Goal: Transaction & Acquisition: Subscribe to service/newsletter

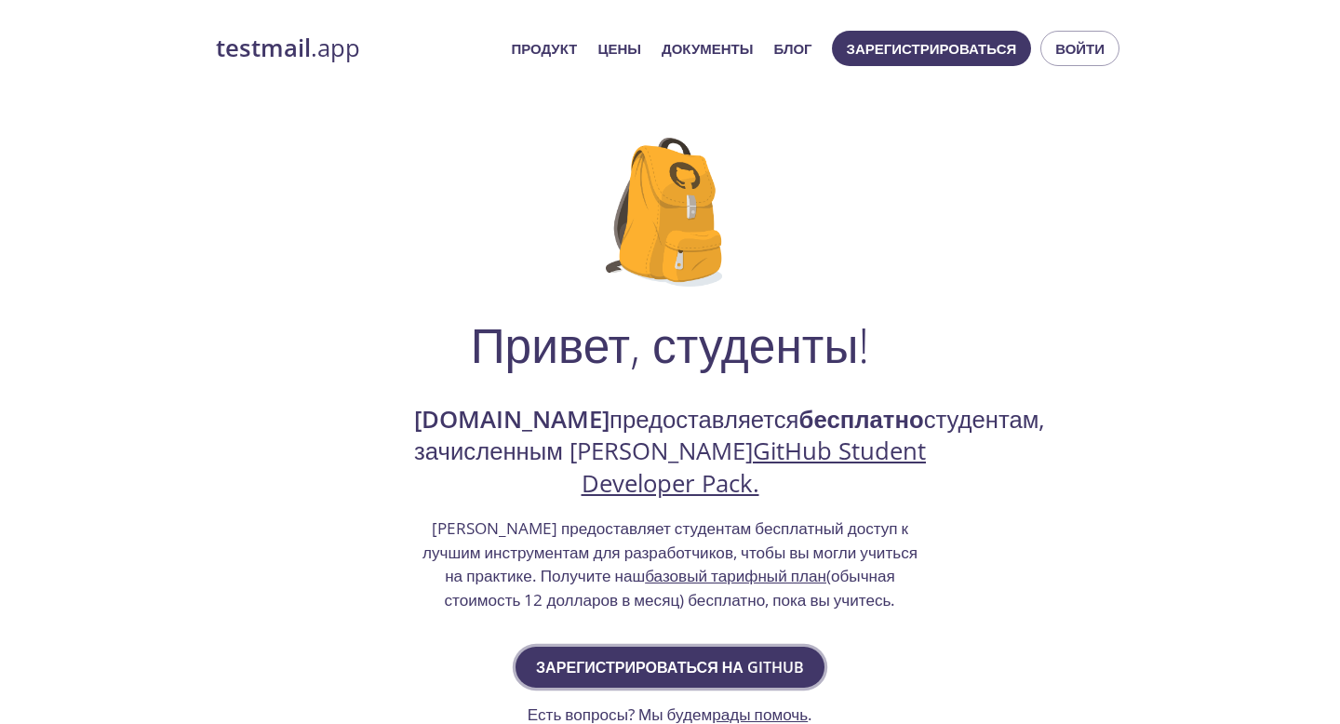
click at [660, 673] on font "Зарегистрироваться на GitHub" at bounding box center [670, 667] width 268 height 20
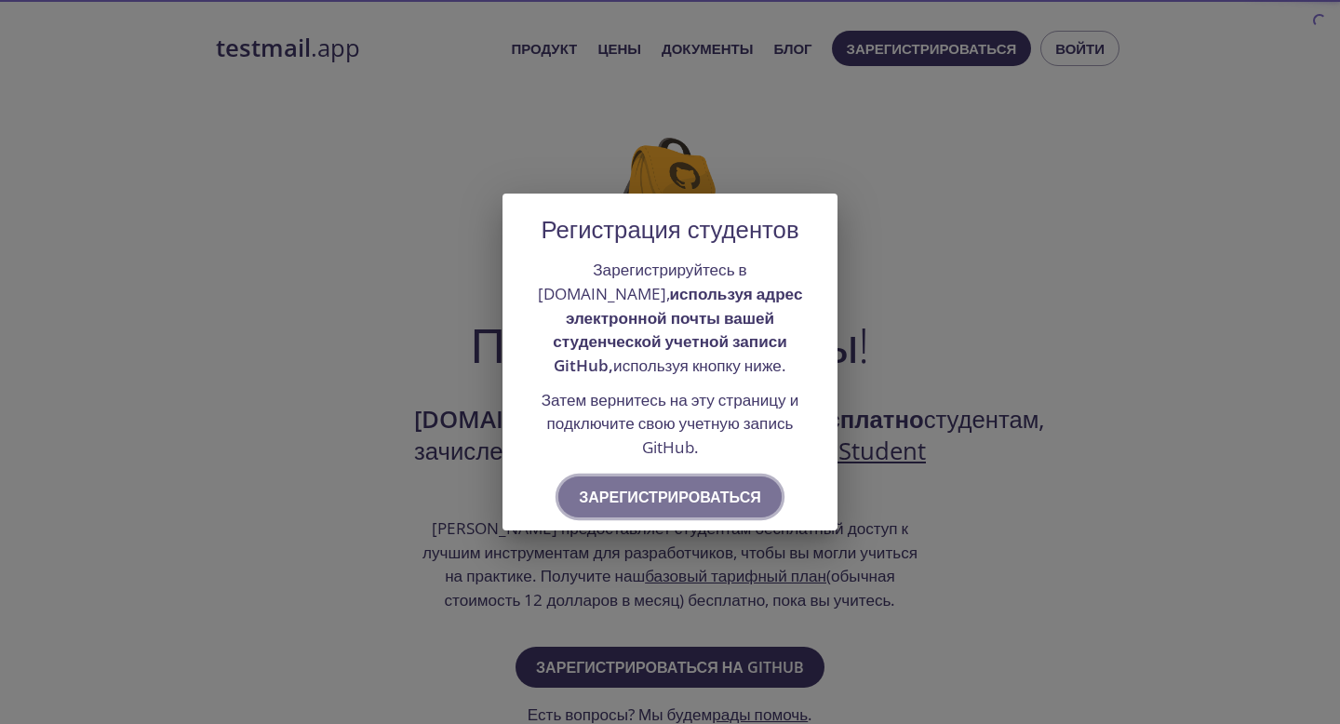
click at [703, 513] on button "Зарегистрироваться" at bounding box center [669, 497] width 223 height 41
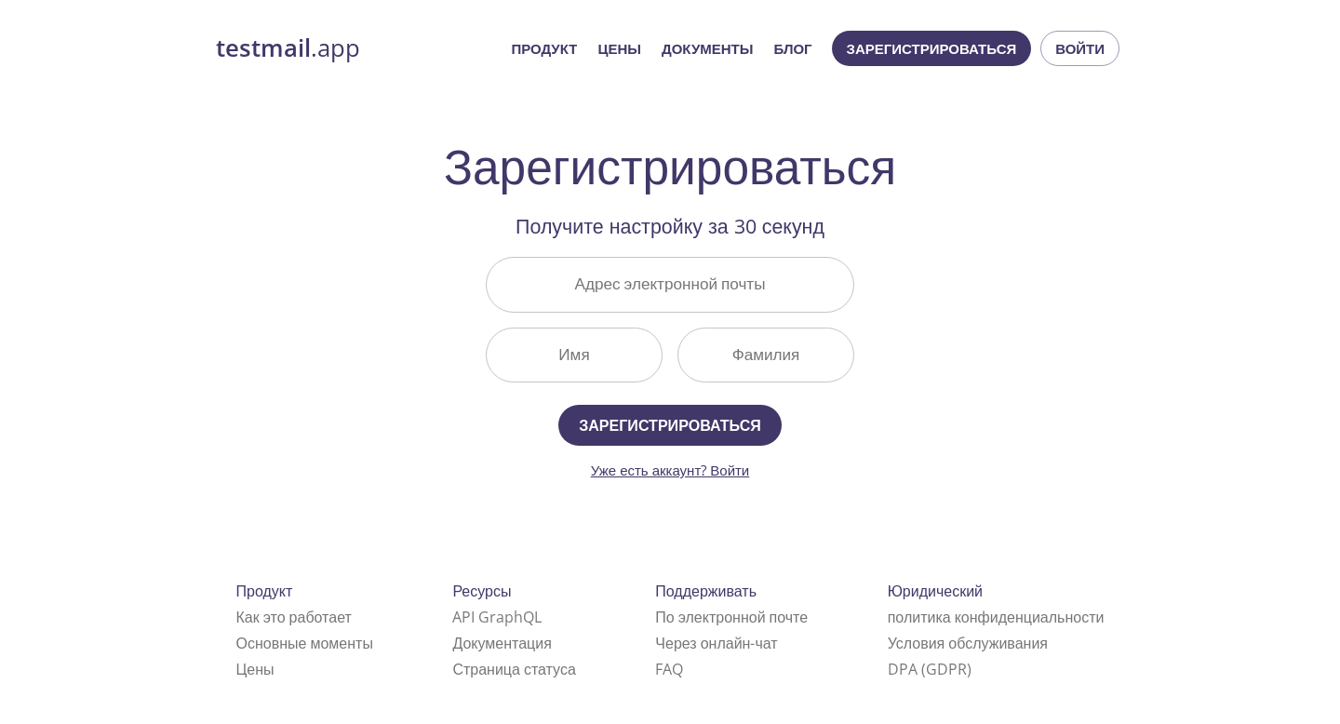
click at [698, 470] on font "Уже есть аккаунт? Войти" at bounding box center [670, 470] width 159 height 19
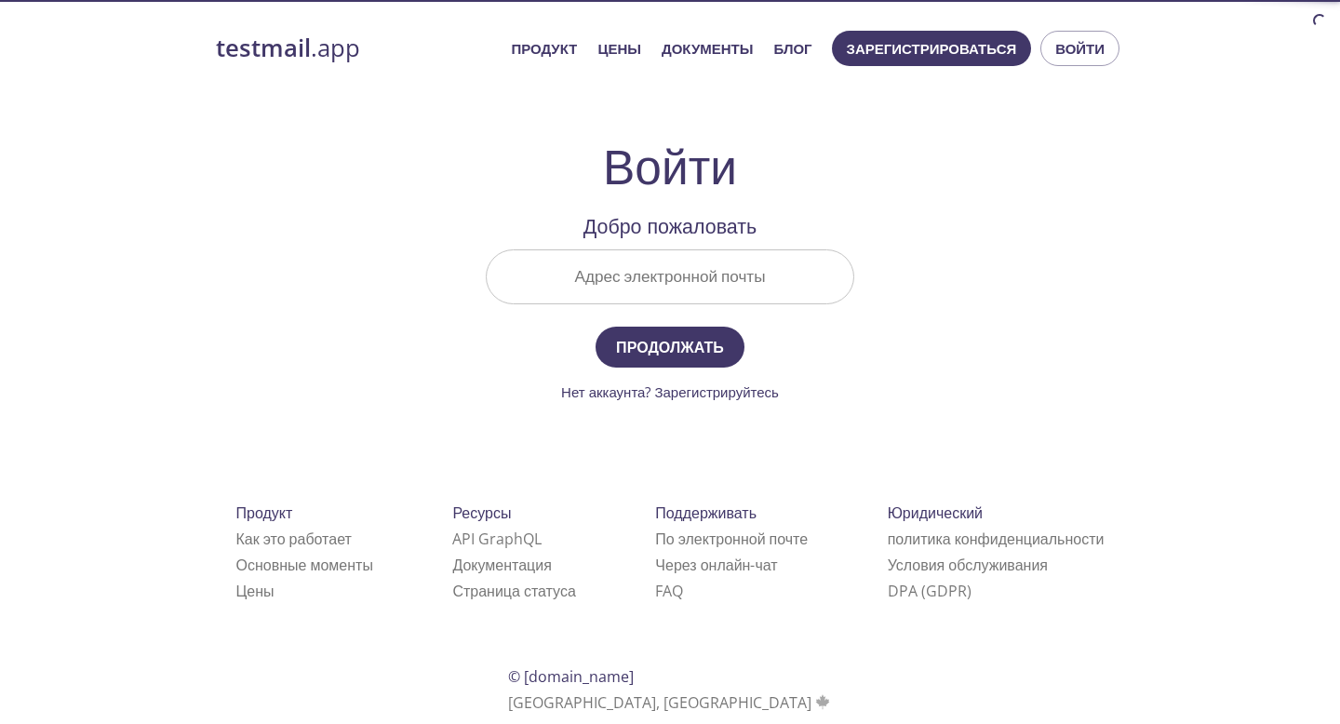
click at [738, 284] on input "Адрес электронной почты" at bounding box center [670, 276] width 367 height 53
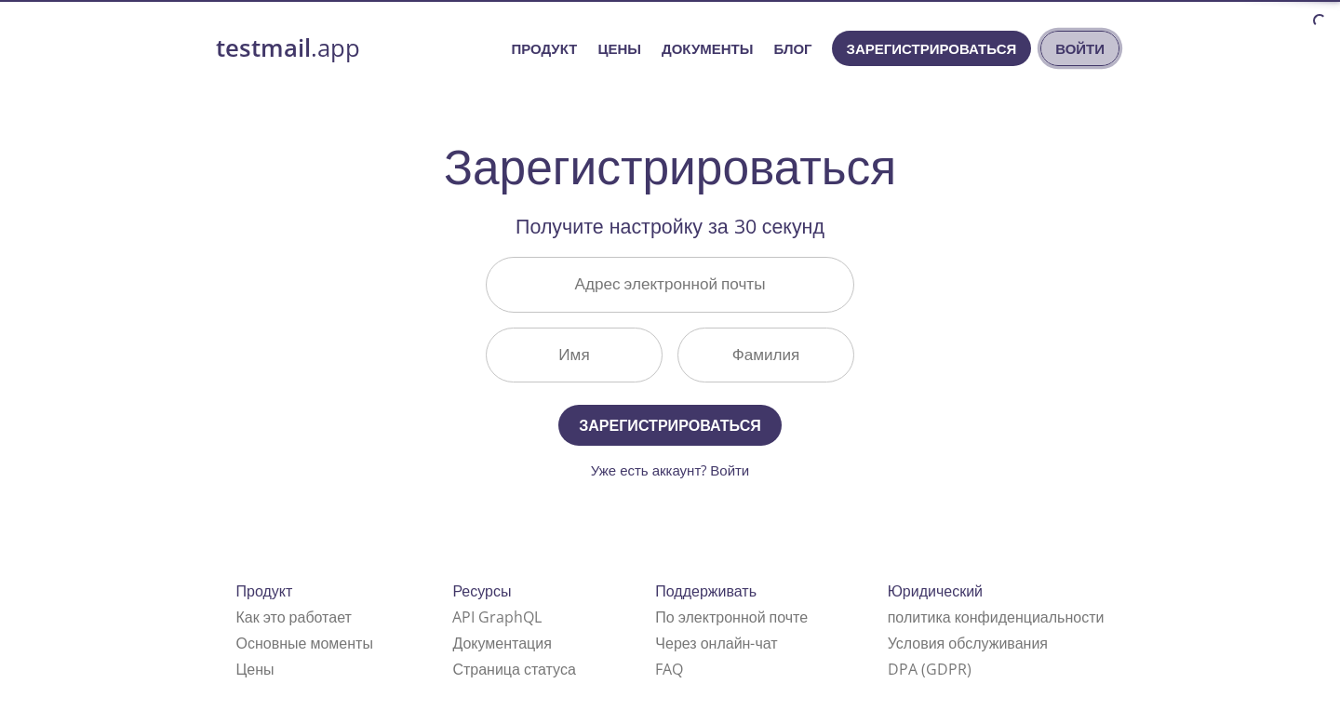
click at [1057, 37] on font "Войти" at bounding box center [1079, 48] width 49 height 24
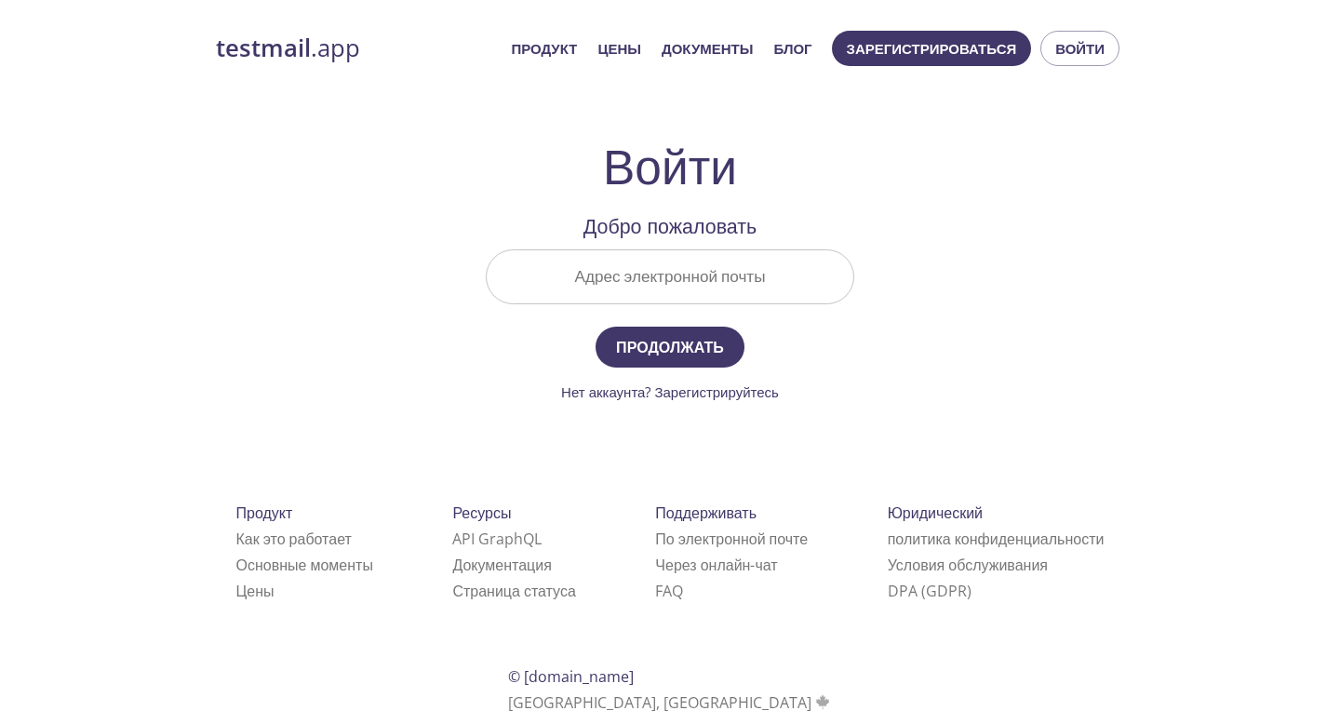
click at [734, 285] on input "Адрес электронной почты" at bounding box center [670, 276] width 367 height 53
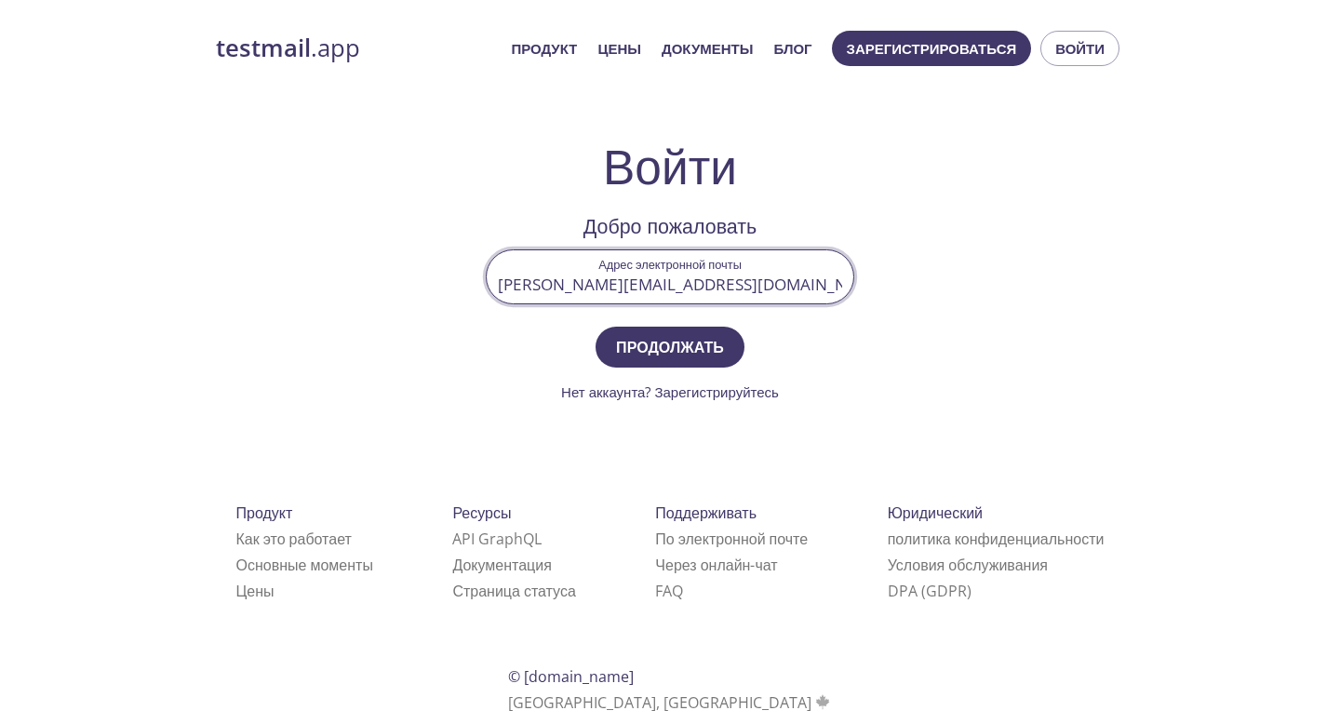
type input "[PERSON_NAME][EMAIL_ADDRESS][DOMAIN_NAME]"
click at [596, 327] on button "Продолжать" at bounding box center [670, 347] width 149 height 41
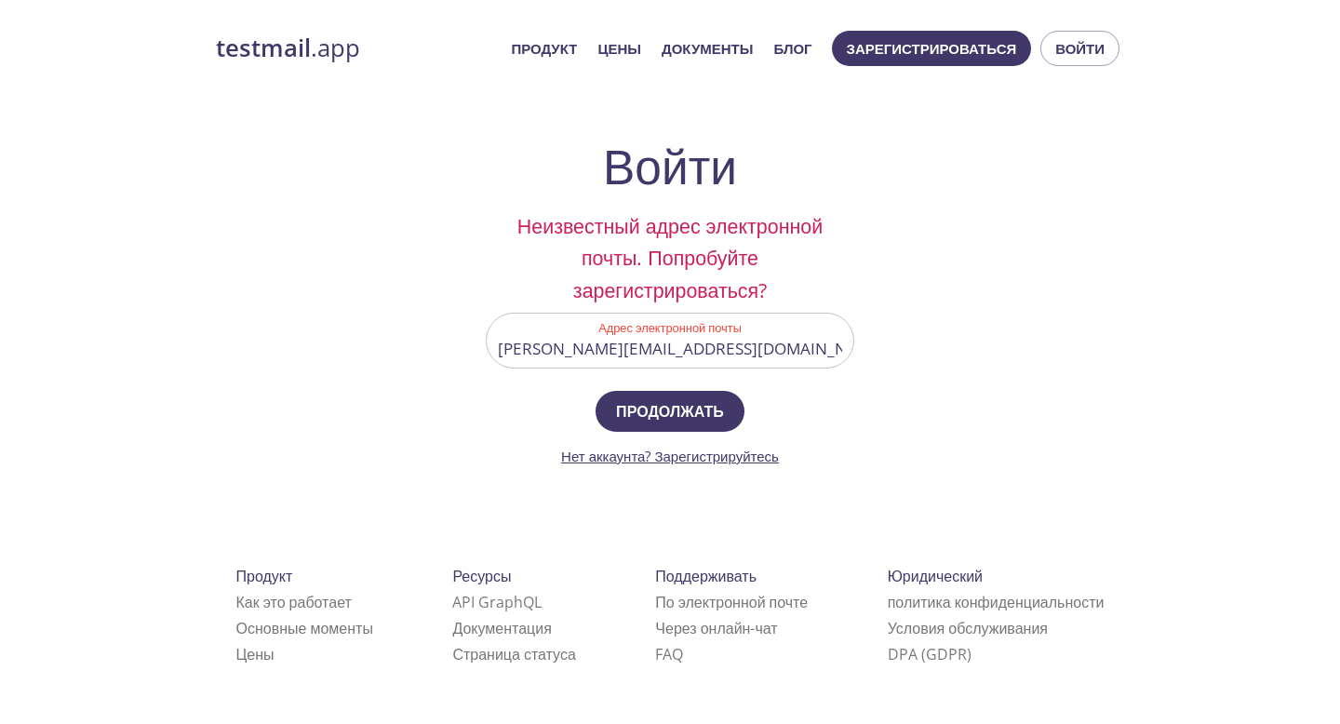
click at [748, 461] on font "Нет аккаунта? Зарегистрируйтесь" at bounding box center [670, 456] width 218 height 19
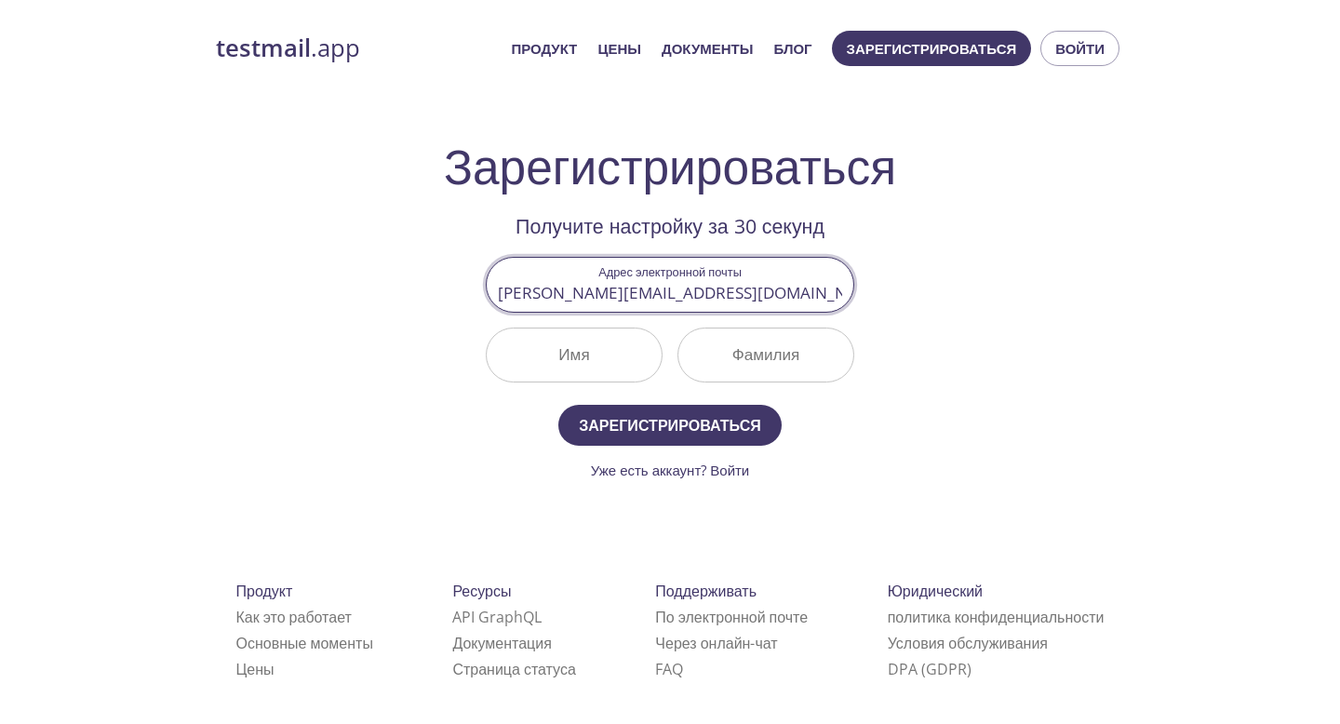
type input "[PERSON_NAME][EMAIL_ADDRESS][DOMAIN_NAME]"
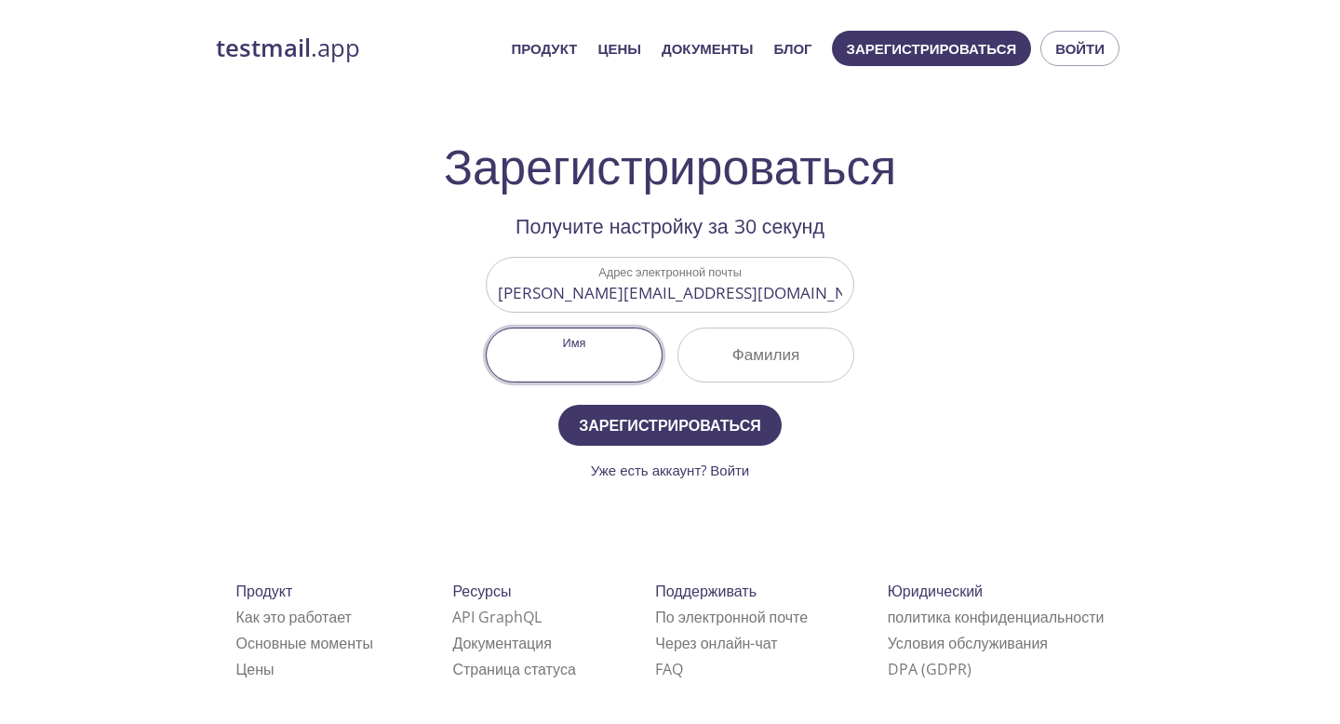
click at [583, 369] on input "Имя" at bounding box center [574, 355] width 175 height 53
type input "Sergeii"
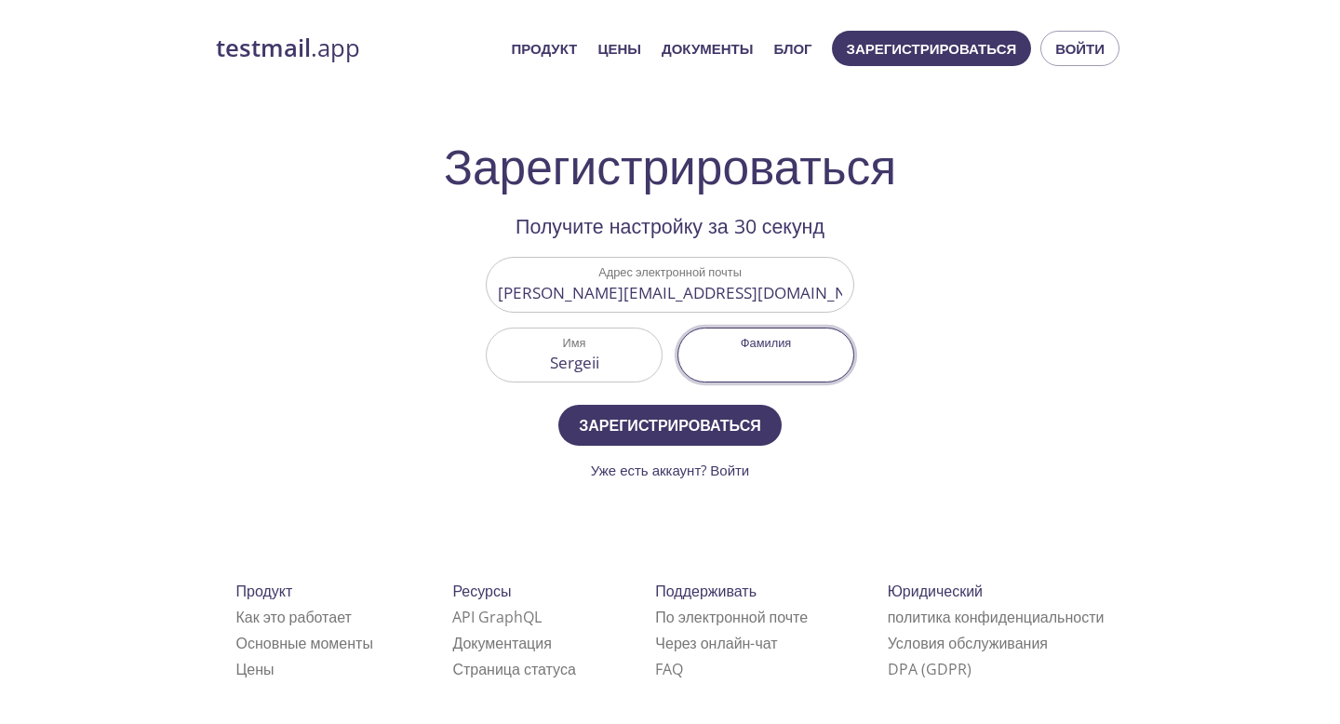
click at [775, 349] on input "Фамилия" at bounding box center [765, 355] width 175 height 53
type input "Krasnopolkii"
click at [558, 405] on button "Зарегистрироваться" at bounding box center [669, 425] width 223 height 41
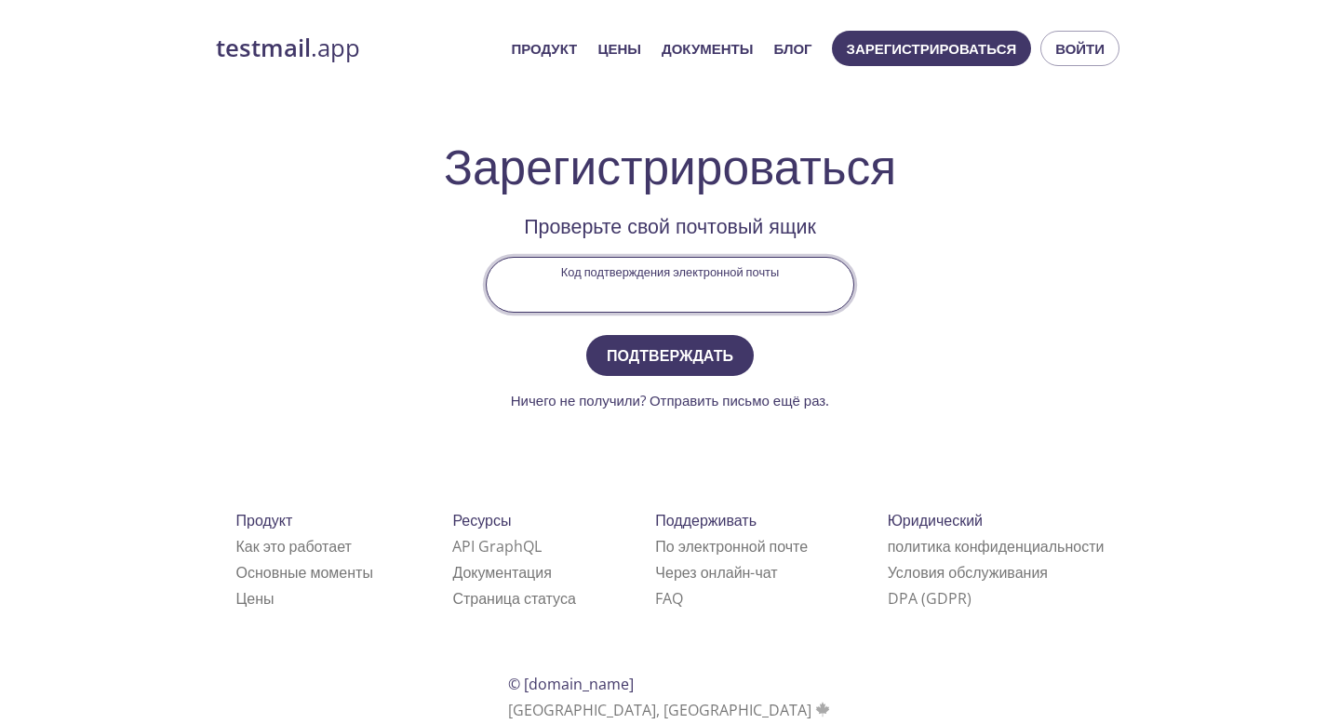
click at [726, 283] on input "Код подтверждения электронной почты" at bounding box center [670, 284] width 367 height 53
paste input "XKLLWYA"
type input "XKLLWYA"
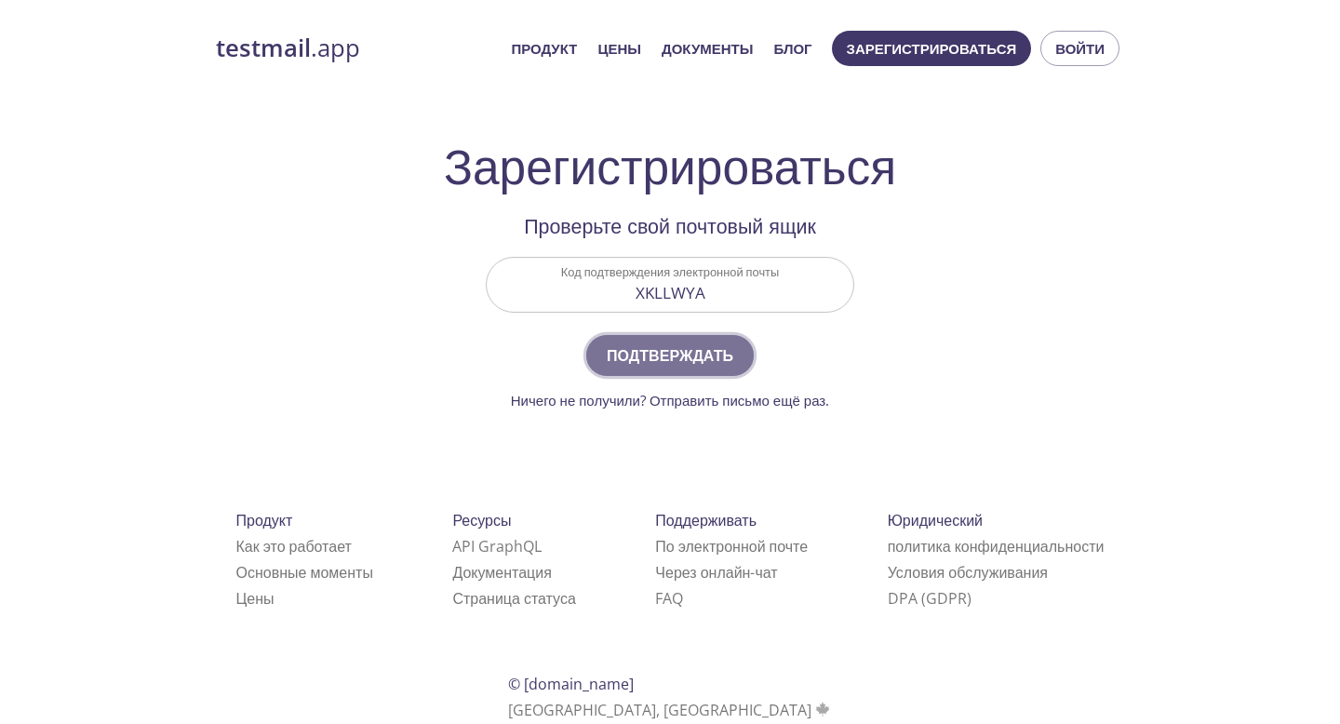
click at [692, 343] on font "Подтверждать" at bounding box center [670, 356] width 127 height 26
